Goal: Transaction & Acquisition: Purchase product/service

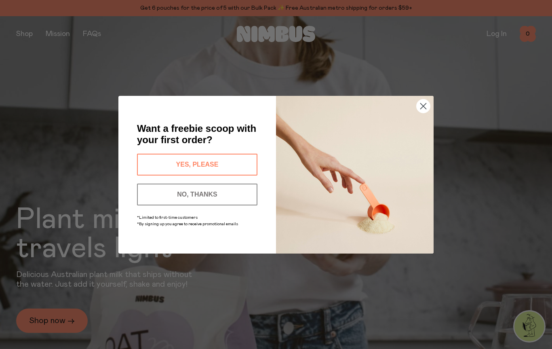
click at [217, 189] on button "NO, THANKS" at bounding box center [197, 194] width 120 height 22
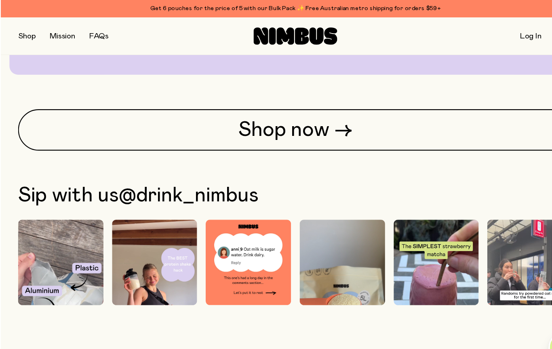
scroll to position [1930, 0]
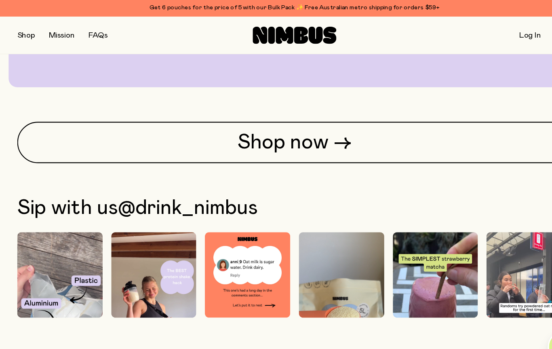
click at [315, 132] on link "Shop now →" at bounding box center [276, 134] width 520 height 39
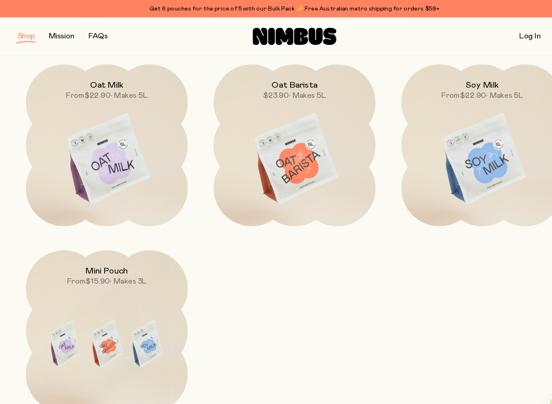
scroll to position [111, 0]
click at [86, 148] on img at bounding box center [100, 150] width 152 height 178
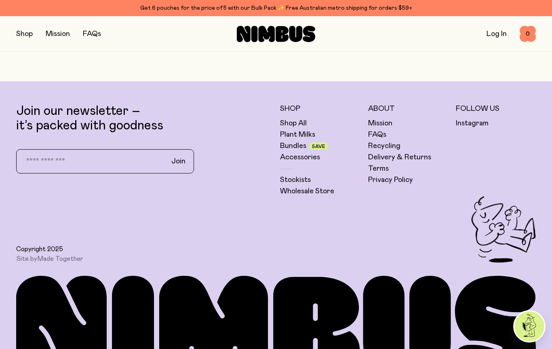
scroll to position [1935, 0]
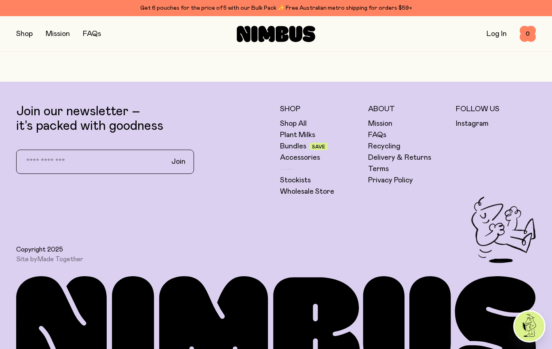
click at [380, 137] on link "FAQs" at bounding box center [377, 135] width 18 height 10
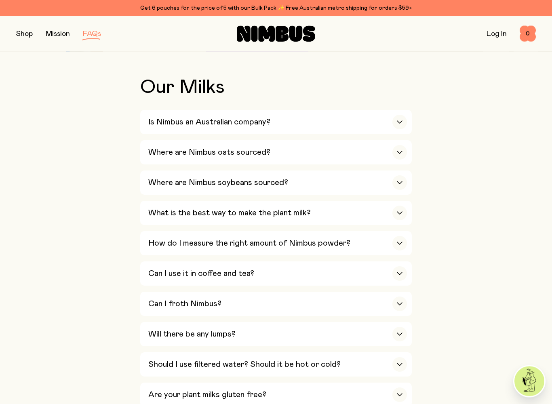
click at [167, 154] on h3 "Where are Nimbus oats sourced?" at bounding box center [209, 153] width 122 height 10
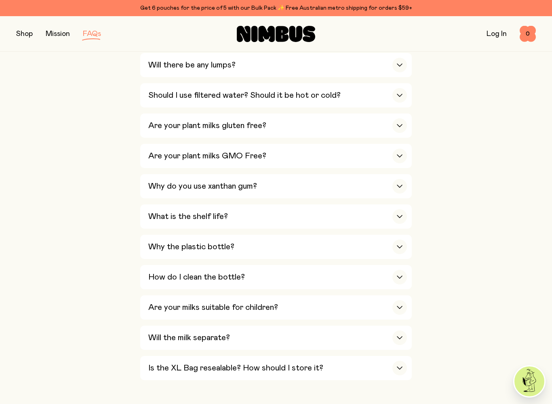
scroll to position [500, 0]
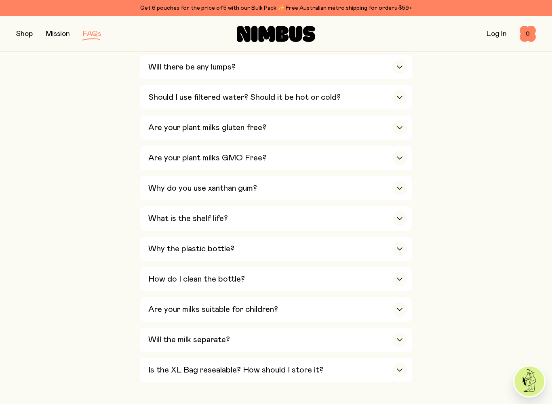
click at [160, 93] on h3 "Should I use filtered water? Should it be hot or cold?" at bounding box center [244, 98] width 192 height 10
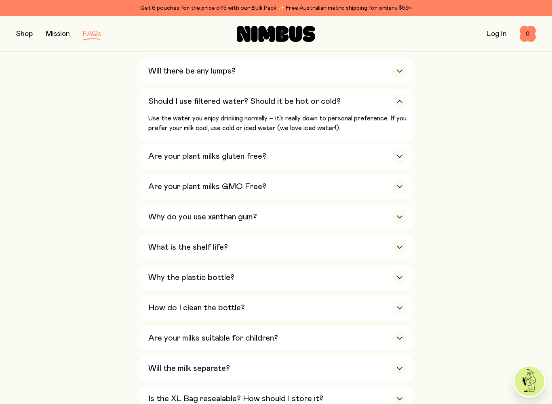
scroll to position [425, 0]
click at [162, 152] on h3 "Are your plant milks gluten free?" at bounding box center [207, 157] width 118 height 10
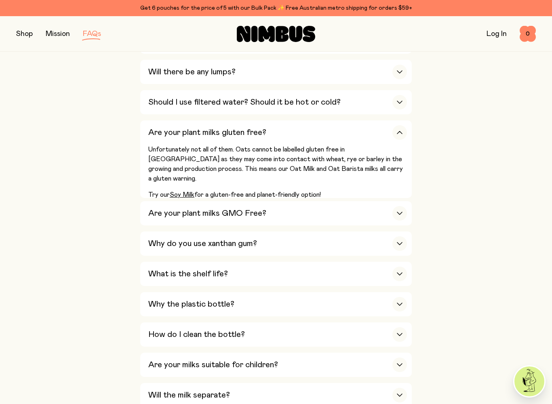
click at [156, 209] on h3 "Are your plant milks GMO Free?" at bounding box center [207, 214] width 118 height 10
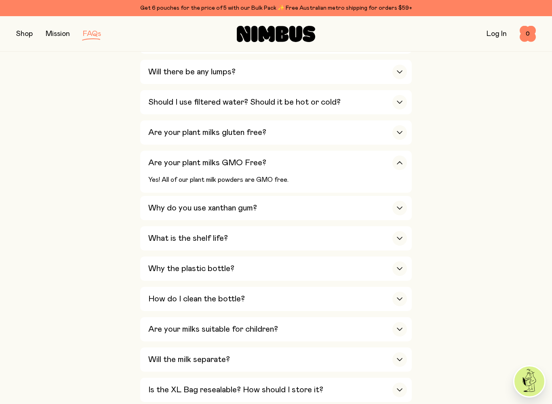
click at [156, 203] on h3 "Why do you use xanthan gum?" at bounding box center [202, 208] width 109 height 10
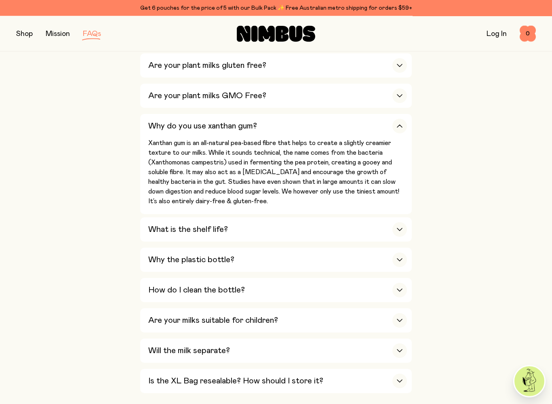
click at [151, 225] on h3 "What is the shelf life?" at bounding box center [188, 230] width 80 height 10
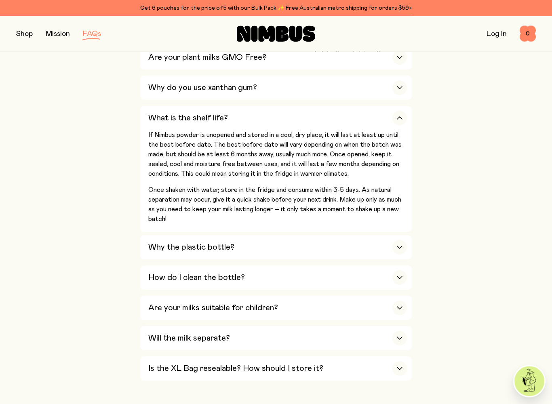
scroll to position [531, 0]
click at [151, 242] on h3 "Why the plastic bottle?" at bounding box center [191, 247] width 86 height 10
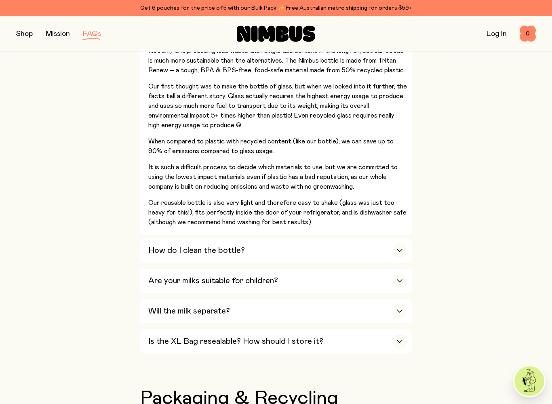
click at [146, 239] on button "How do I clean the bottle? Your bottle might get a bit of residue on it from sh…" at bounding box center [276, 251] width 272 height 24
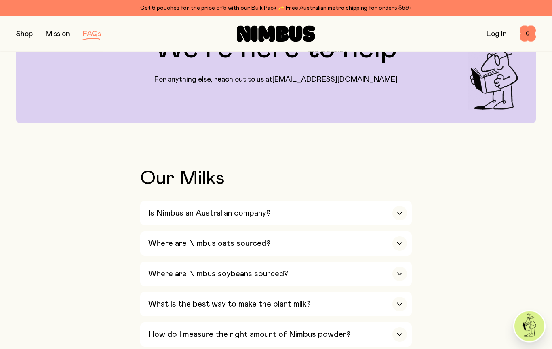
scroll to position [0, 0]
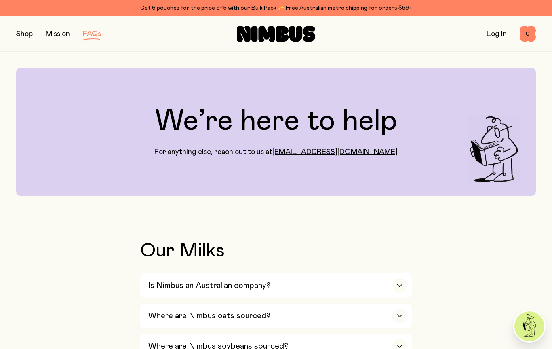
click at [21, 31] on button "button" at bounding box center [24, 33] width 17 height 11
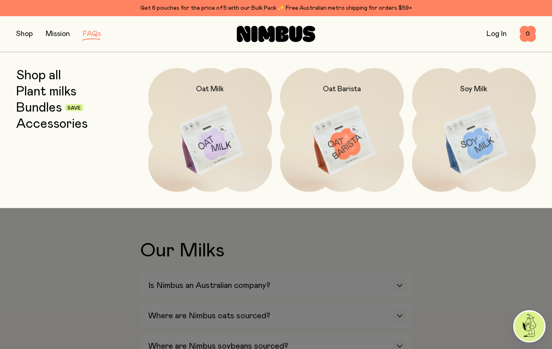
click at [462, 137] on img at bounding box center [474, 140] width 124 height 145
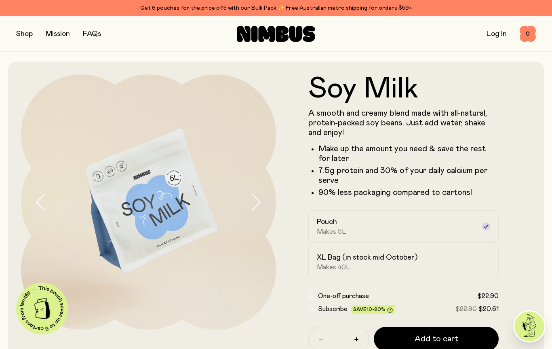
click at [16, 29] on button "button" at bounding box center [24, 33] width 17 height 11
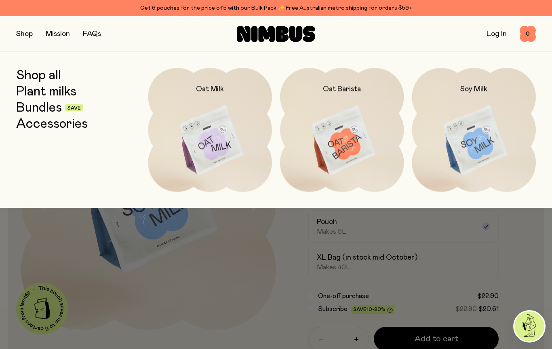
click at [203, 140] on img at bounding box center [210, 140] width 124 height 145
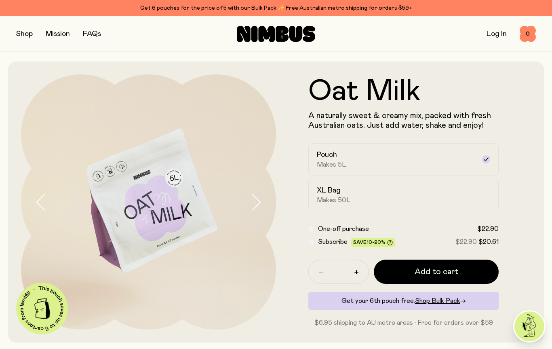
click at [95, 35] on link "FAQs" at bounding box center [92, 33] width 18 height 7
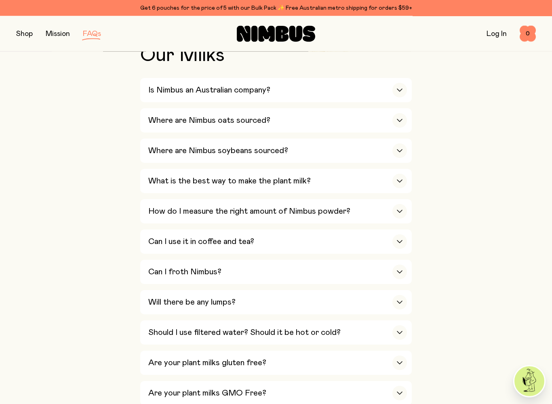
scroll to position [196, 0]
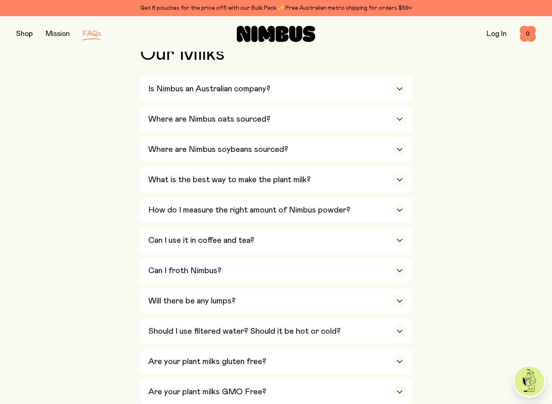
click at [150, 149] on div "Where are Nimbus soybeans sourced?" at bounding box center [277, 149] width 259 height 24
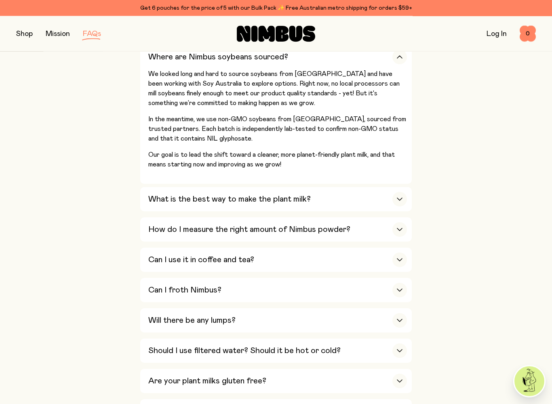
scroll to position [289, 0]
click at [155, 200] on div "What is the best way to make the plant milk?" at bounding box center [277, 199] width 259 height 24
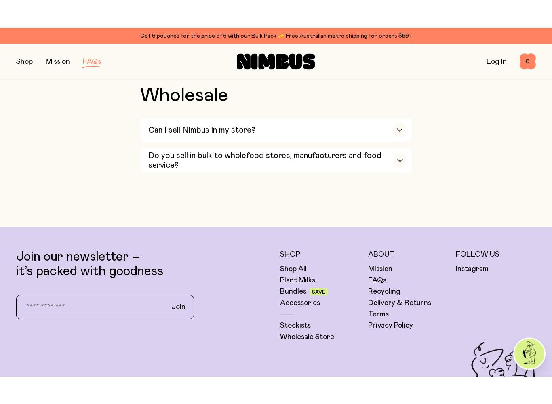
scroll to position [1603, 0]
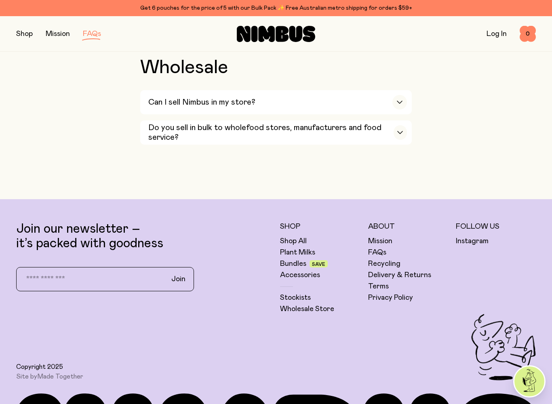
click at [295, 248] on link "Plant Milks" at bounding box center [297, 253] width 35 height 10
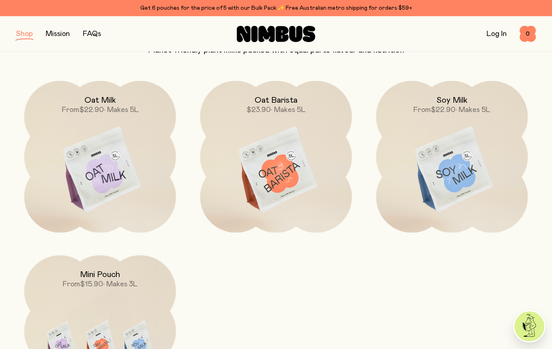
scroll to position [89, 0]
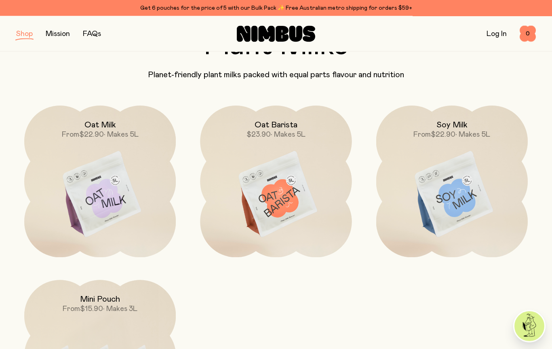
click at [91, 204] on img at bounding box center [100, 195] width 152 height 178
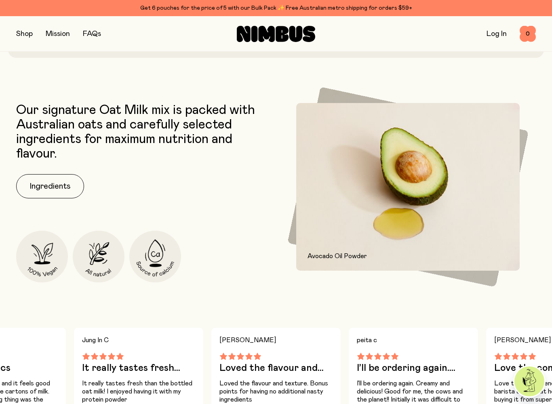
scroll to position [286, 0]
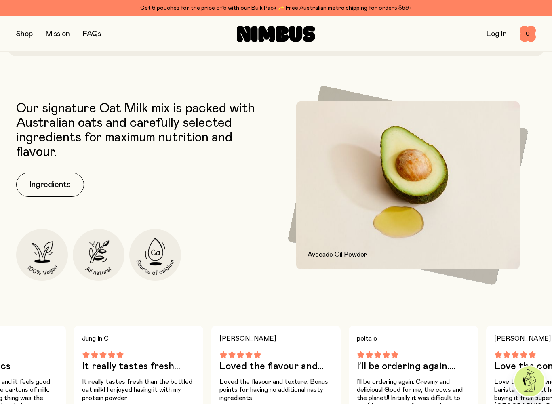
click at [36, 189] on button "Ingredients" at bounding box center [50, 185] width 68 height 24
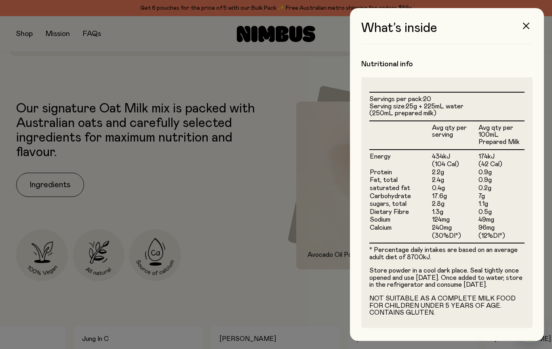
scroll to position [175, 0]
click at [528, 24] on icon "button" at bounding box center [526, 26] width 6 height 6
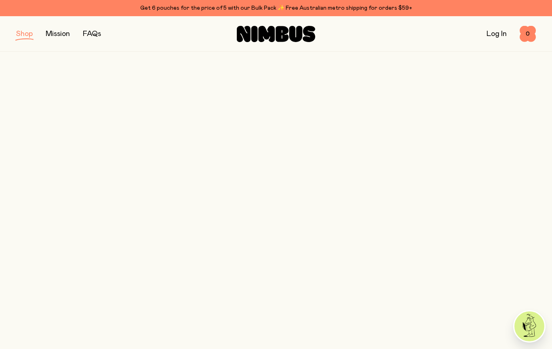
scroll to position [66, 0]
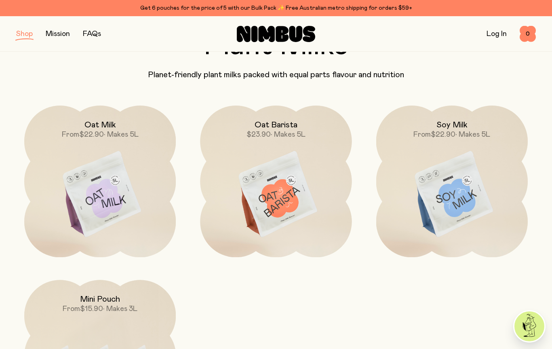
click at [464, 175] on img at bounding box center [452, 194] width 152 height 178
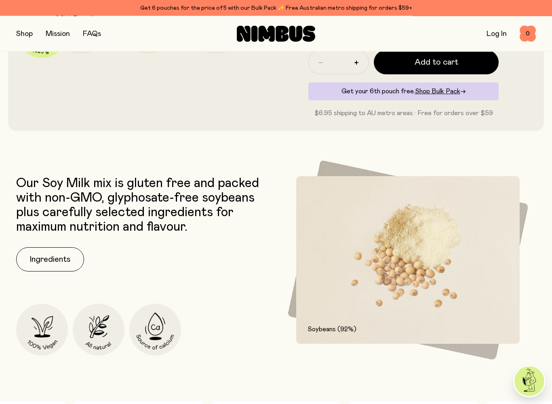
scroll to position [276, 0]
click at [56, 256] on button "Ingredients" at bounding box center [50, 259] width 68 height 24
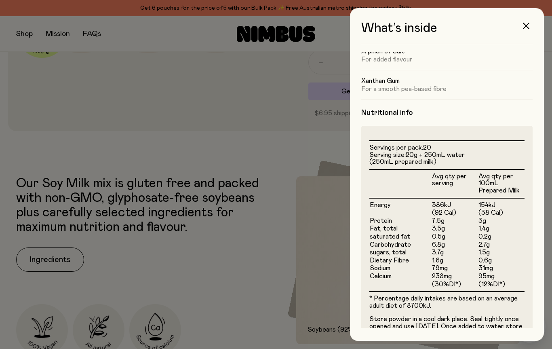
scroll to position [129, 0]
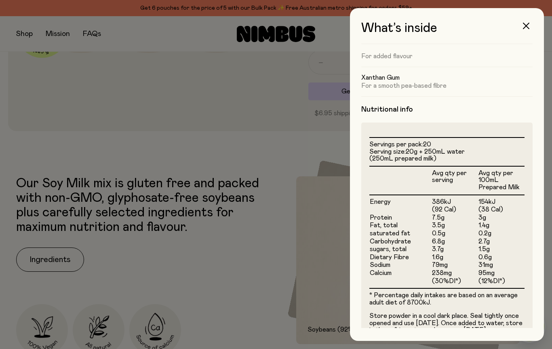
click at [534, 19] on div "What’s inside Ingredients Soybeans (92%) For a nutrition-packed and creamy base…" at bounding box center [447, 174] width 194 height 333
click at [530, 30] on button "button" at bounding box center [525, 25] width 19 height 19
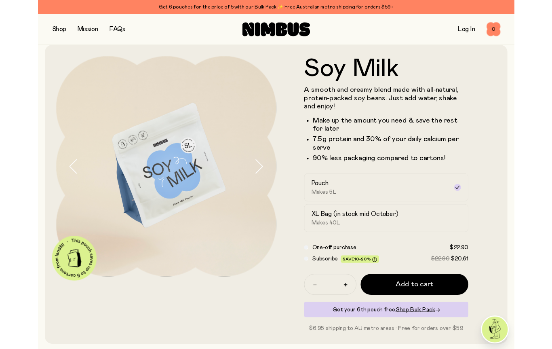
scroll to position [0, 0]
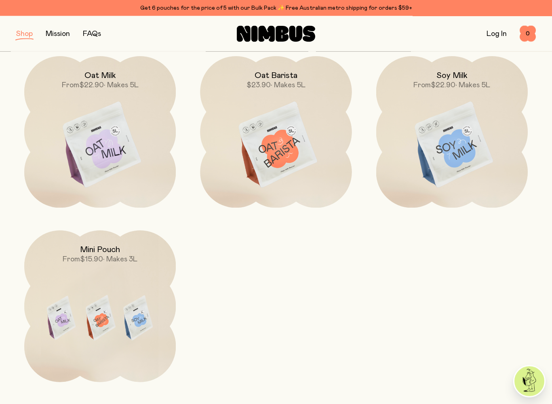
scroll to position [115, 0]
click at [83, 154] on img at bounding box center [100, 145] width 152 height 178
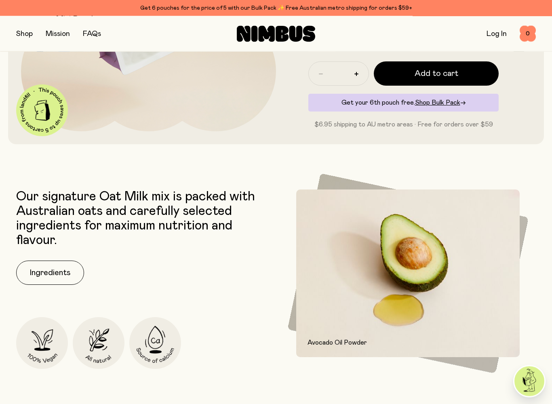
scroll to position [198, 0]
click at [60, 272] on button "Ingredients" at bounding box center [50, 273] width 68 height 24
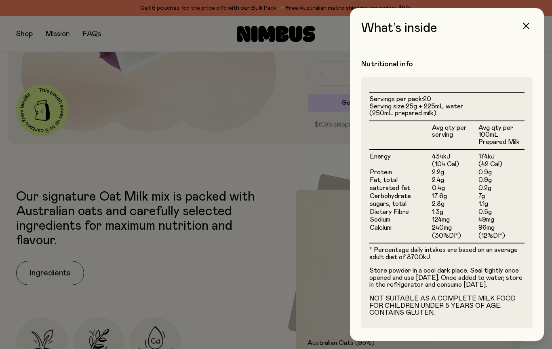
scroll to position [175, 0]
click at [137, 290] on div at bounding box center [276, 174] width 552 height 349
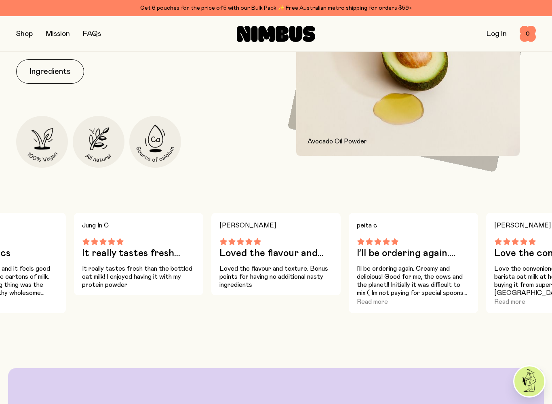
scroll to position [400, 0]
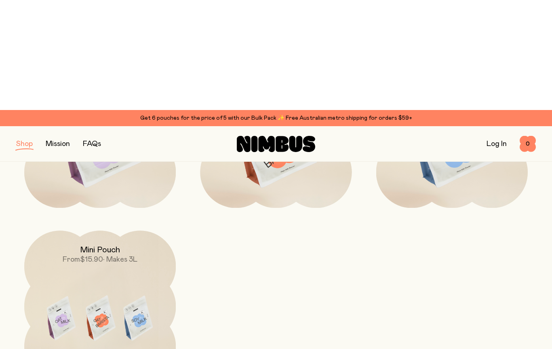
scroll to position [115, 0]
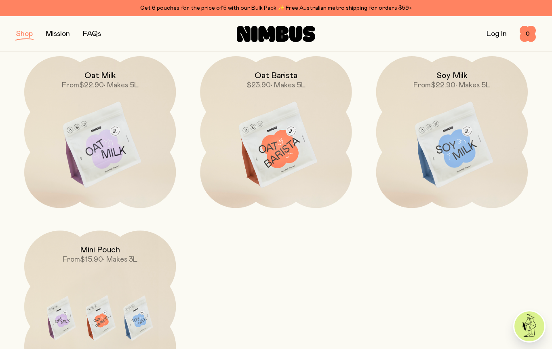
click at [463, 133] on img at bounding box center [452, 145] width 152 height 178
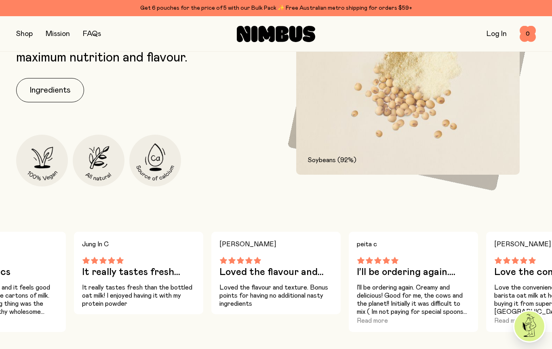
scroll to position [442, 0]
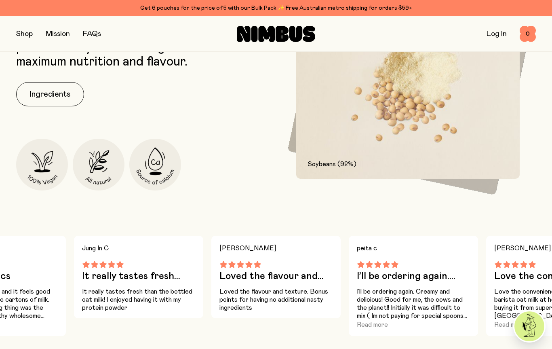
click at [44, 92] on button "Ingredients" at bounding box center [50, 94] width 68 height 24
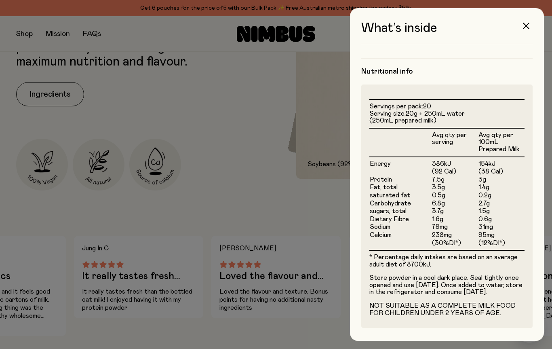
scroll to position [168, 0]
click at [63, 222] on div at bounding box center [276, 174] width 552 height 349
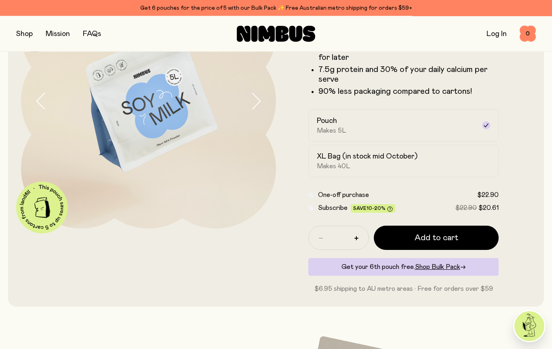
scroll to position [0, 0]
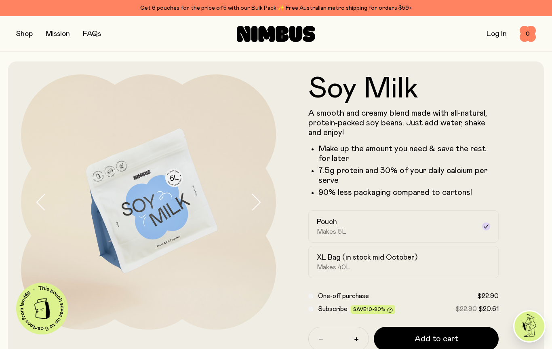
click at [451, 231] on div "Pouch Makes 5L" at bounding box center [396, 226] width 159 height 19
click at [456, 345] on button "Add to cart" at bounding box center [436, 338] width 125 height 24
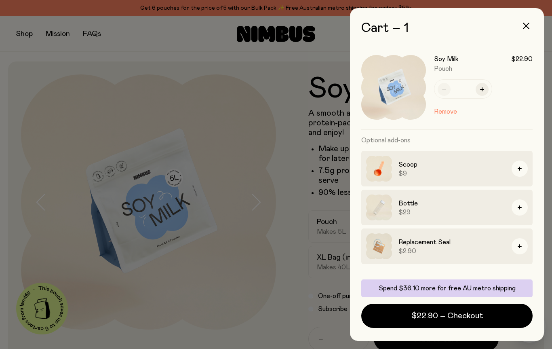
click at [30, 195] on div at bounding box center [276, 174] width 552 height 349
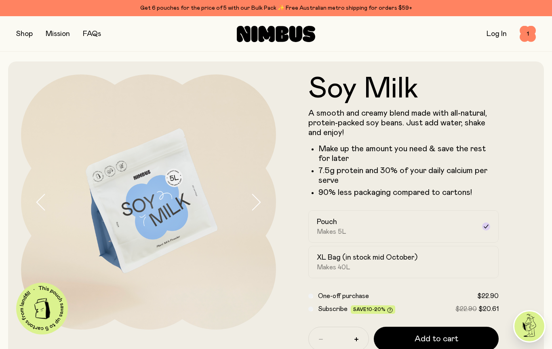
click at [26, 35] on button "button" at bounding box center [24, 33] width 17 height 11
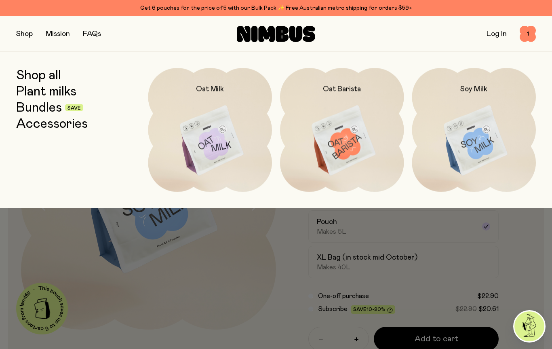
click at [204, 132] on img at bounding box center [210, 140] width 124 height 145
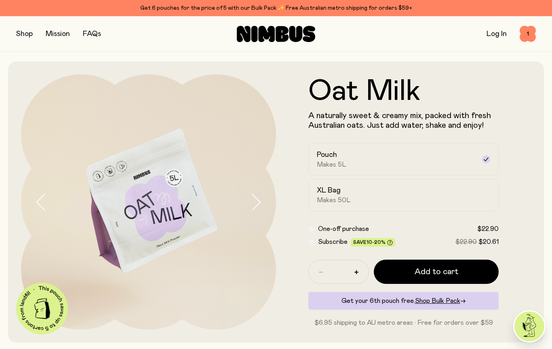
click at [457, 271] on span "Add to cart" at bounding box center [437, 271] width 44 height 11
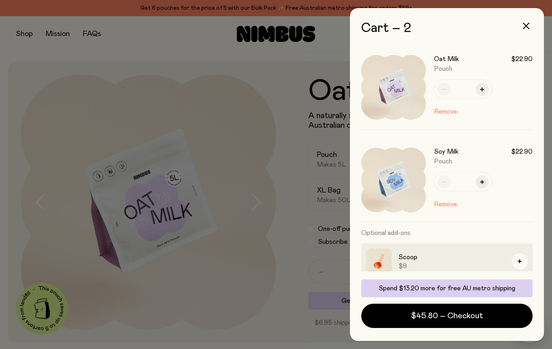
click at [475, 316] on span "$45.80 – Checkout" at bounding box center [447, 315] width 72 height 11
